Goal: Task Accomplishment & Management: Use online tool/utility

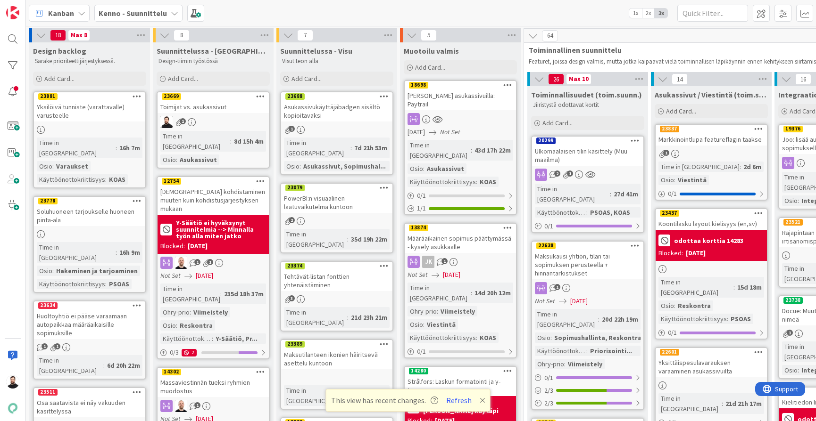
scroll to position [177, 1]
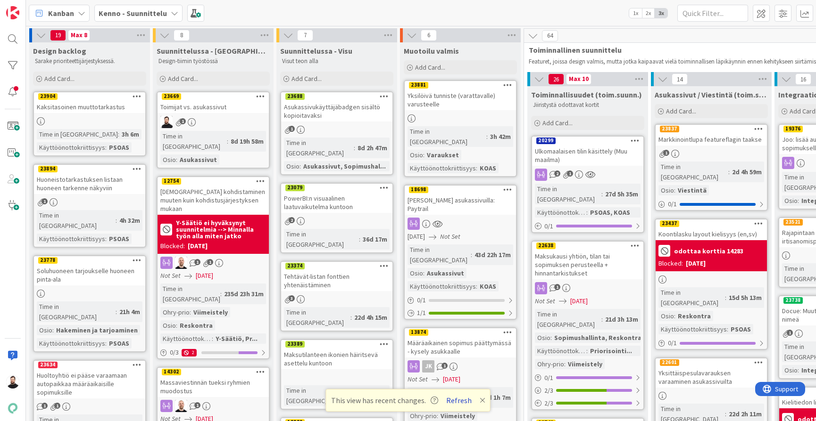
click at [465, 402] on button "Refresh" at bounding box center [459, 401] width 32 height 12
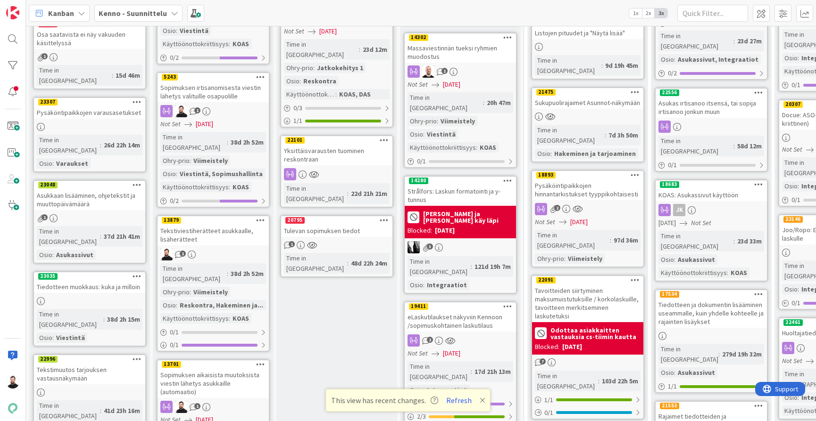
scroll to position [440, 0]
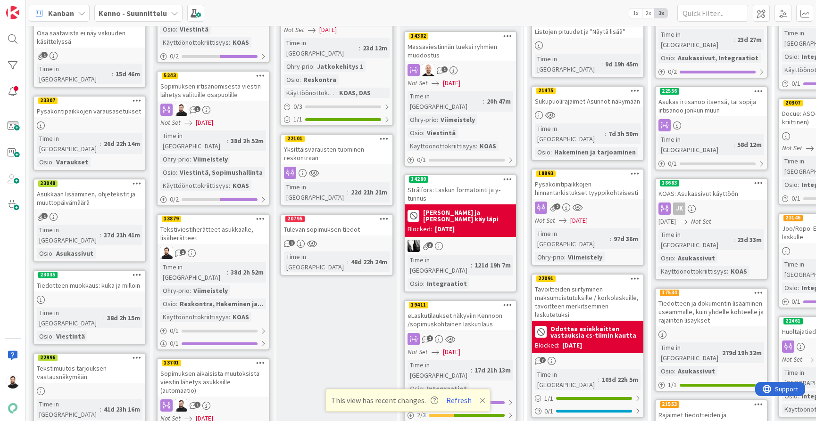
click at [198, 223] on div "Tekstiviestiherätteet asukkaalle, lisäherätteet" at bounding box center [212, 233] width 111 height 21
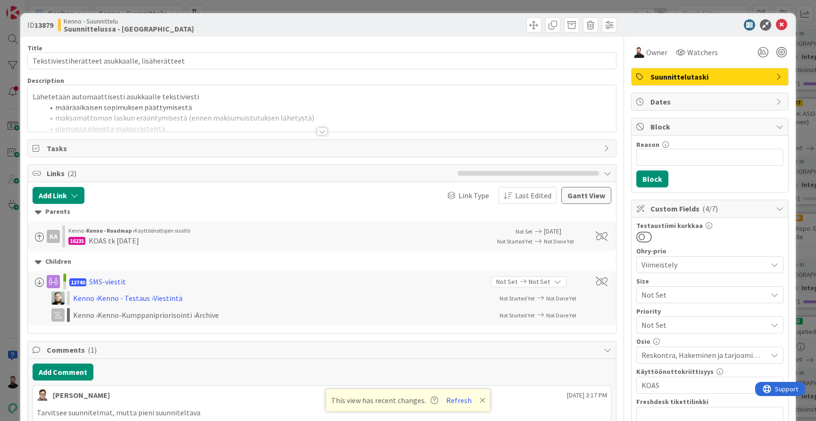
click at [323, 129] on div at bounding box center [322, 132] width 10 height 8
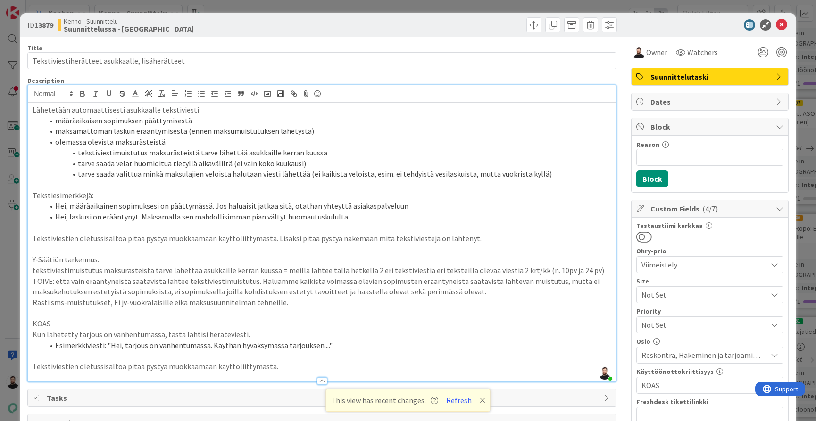
click at [10, 259] on div "ID 13879 Kenno - Suunnittelu Suunnittelussa - Rautalangat Title 47 / 128 Teksti…" at bounding box center [408, 210] width 816 height 421
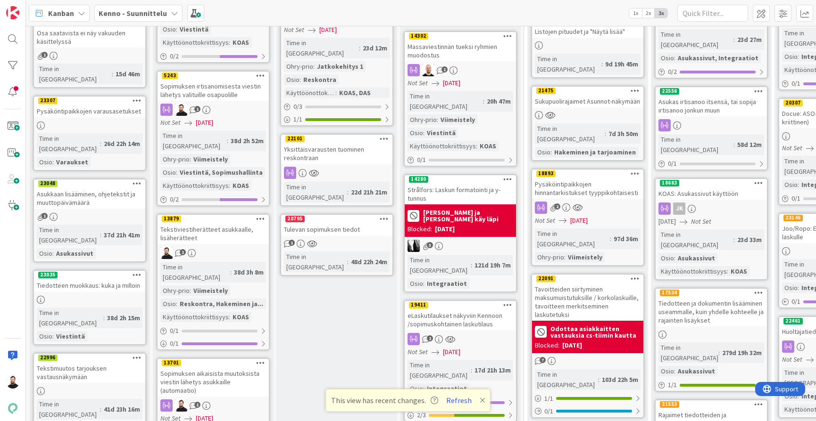
click at [213, 223] on div "Tekstiviestiherätteet asukkaalle, lisäherätteet" at bounding box center [212, 233] width 111 height 21
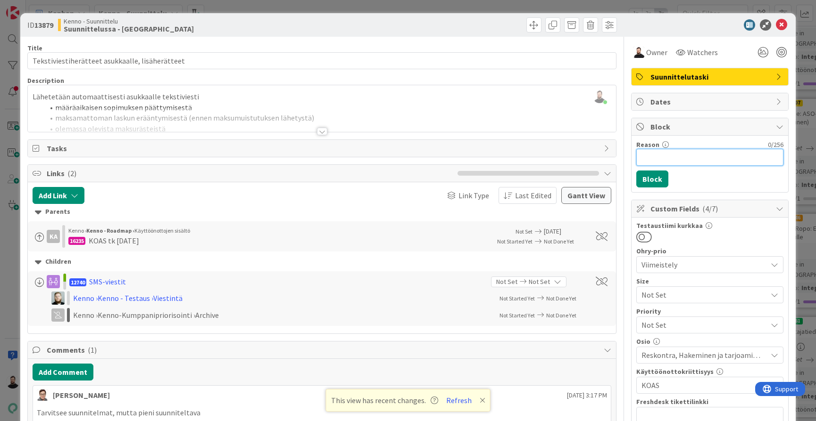
click at [695, 153] on input "Reason" at bounding box center [709, 157] width 147 height 17
type input "Synkkaan"
click at [654, 181] on button "Block" at bounding box center [652, 179] width 32 height 17
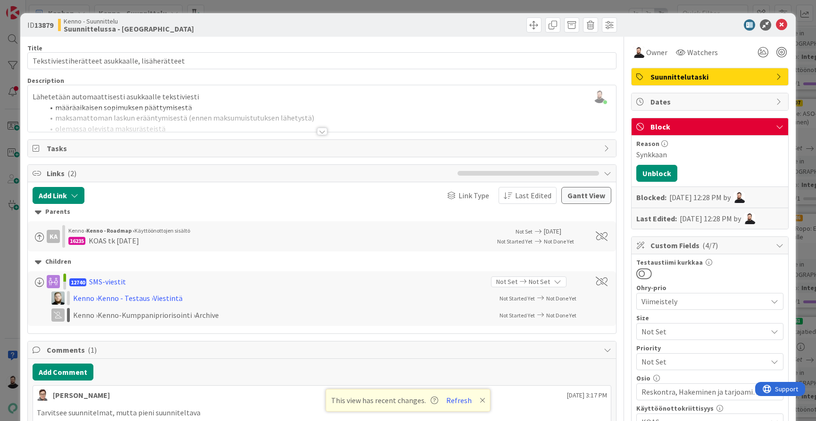
click at [8, 271] on div "ID 13879 Kenno - Suunnittelu Suunnittelussa - Rautalangat Title 47 / 128 Teksti…" at bounding box center [408, 210] width 816 height 421
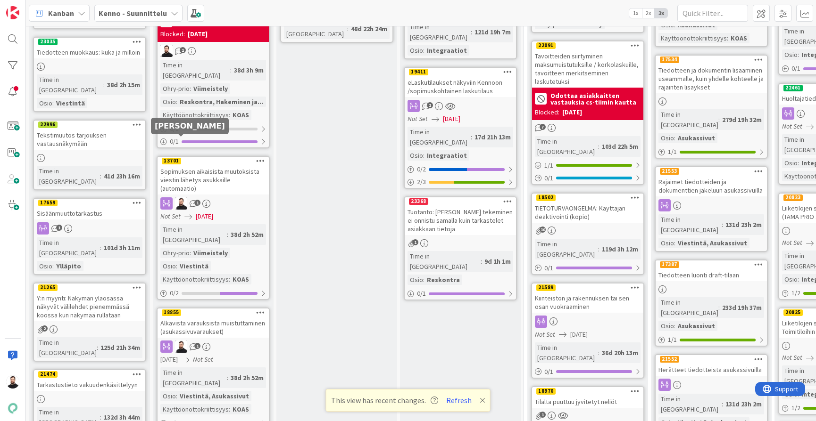
scroll to position [679, 0]
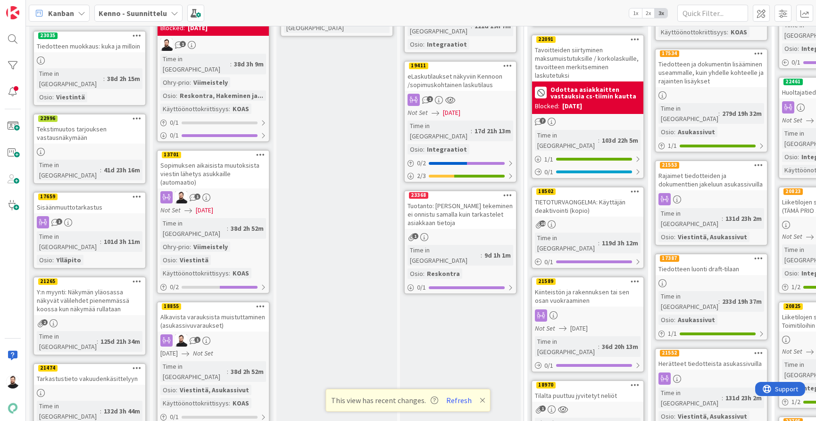
click at [214, 311] on div "Alkavista varauksista muistuttaminen (asukassivuvaraukset)" at bounding box center [212, 321] width 111 height 21
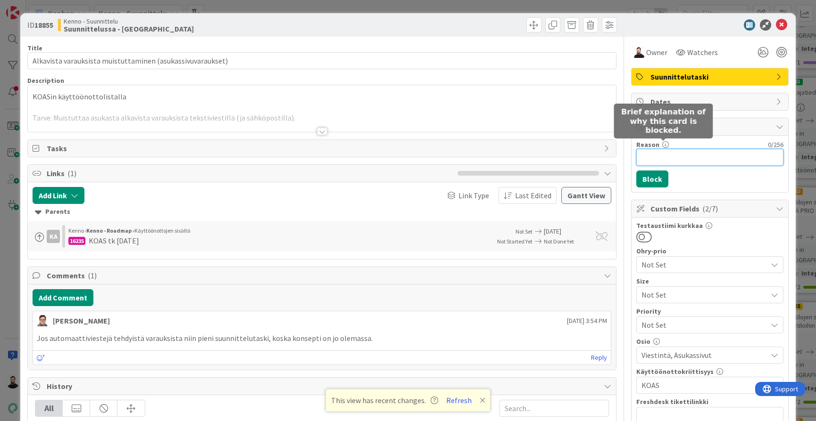
click at [654, 157] on input "Reason" at bounding box center [709, 157] width 147 height 17
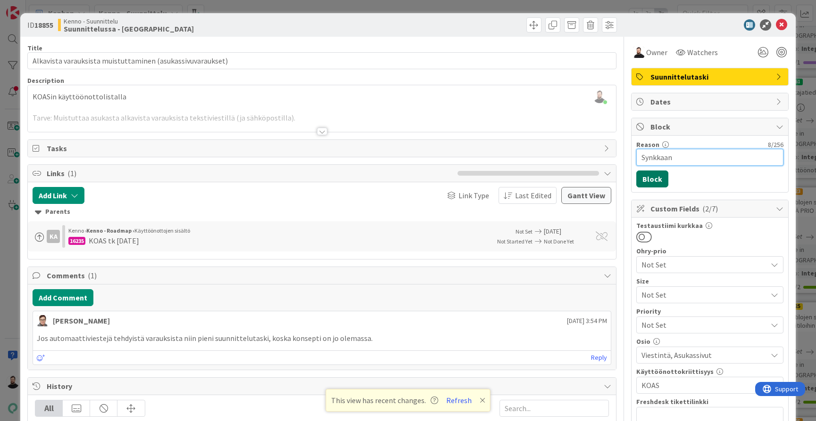
type input "Synkkaan"
click at [658, 181] on button "Block" at bounding box center [652, 179] width 32 height 17
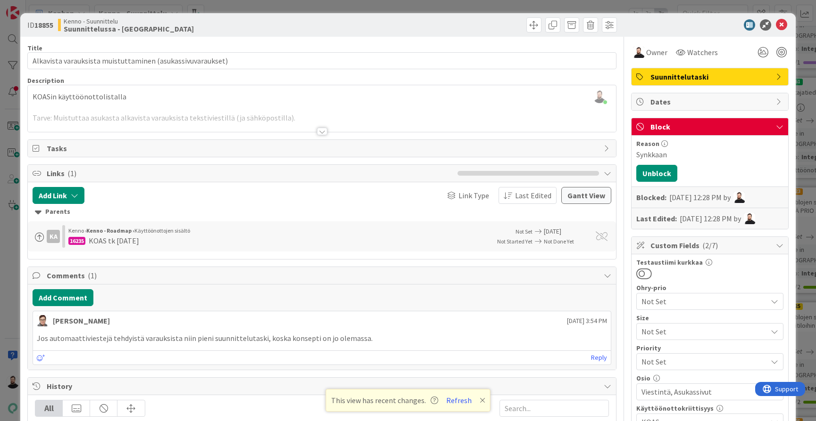
click at [12, 272] on div "ID 18855 Kenno - Suunnittelu Suunnittelussa - Rautalangat Title 58 / 128 Alkavi…" at bounding box center [408, 210] width 816 height 421
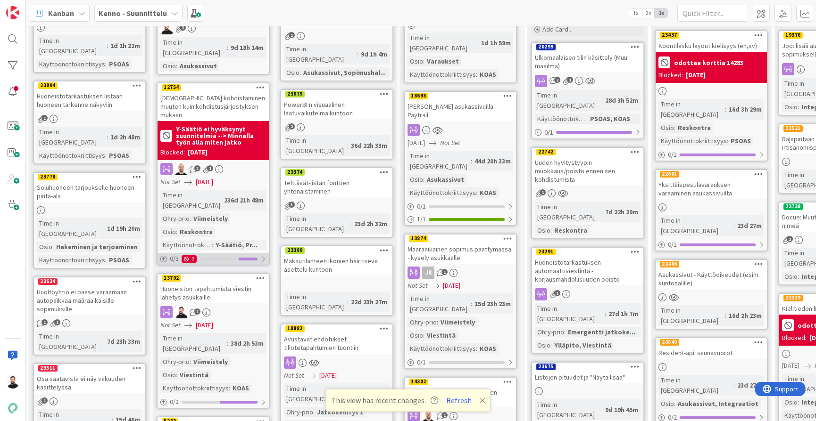
scroll to position [96, 0]
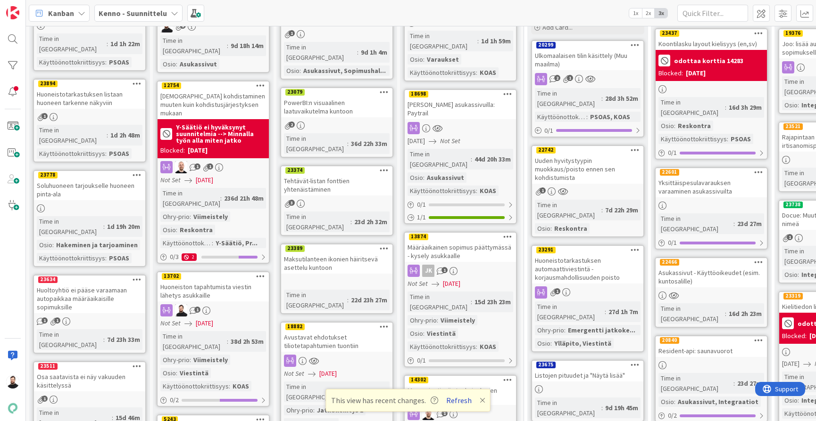
click at [458, 405] on button "Refresh" at bounding box center [459, 401] width 32 height 12
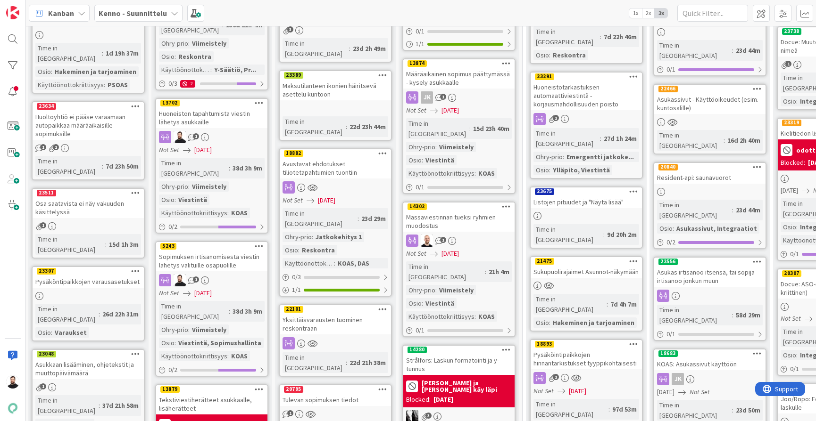
scroll to position [264, 1]
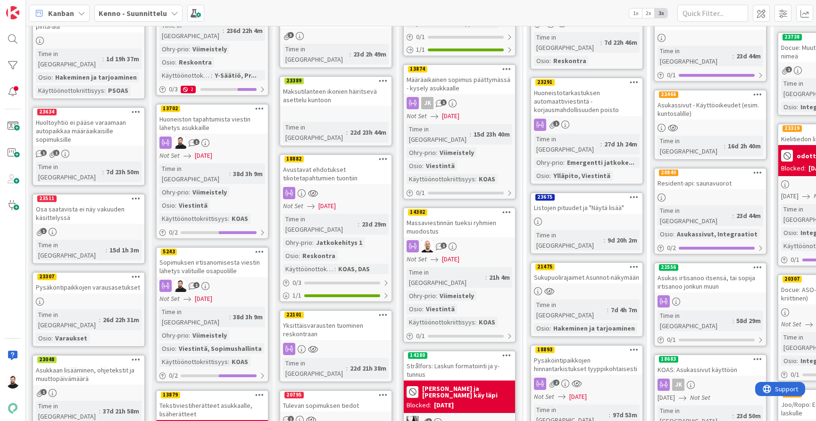
click at [242, 113] on div "Huoneiston tapahtumista viestin lähetys asukkaille" at bounding box center [212, 123] width 111 height 21
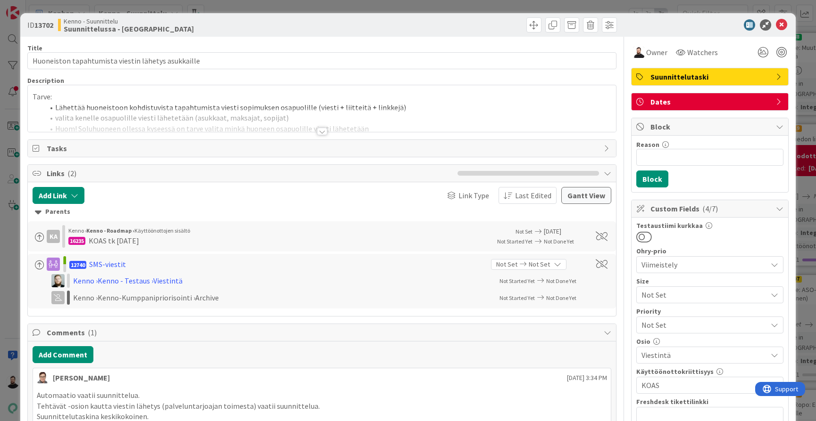
click at [320, 131] on div at bounding box center [322, 132] width 10 height 8
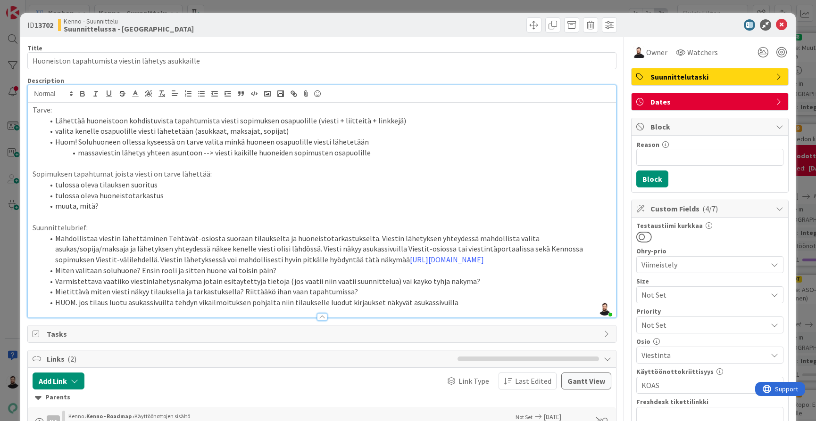
scroll to position [5, 0]
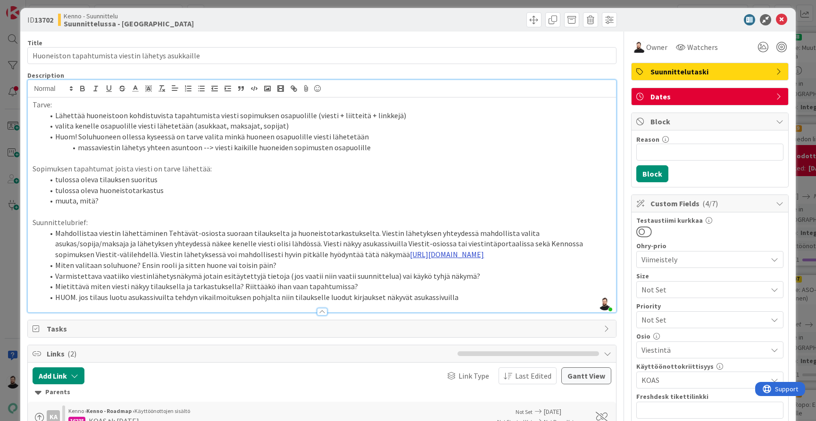
click at [410, 250] on link "[URL][DOMAIN_NAME]" at bounding box center [447, 254] width 74 height 9
click at [316, 279] on link "[URL][DOMAIN_NAME]" at bounding box center [283, 278] width 65 height 12
